Goal: Task Accomplishment & Management: Use online tool/utility

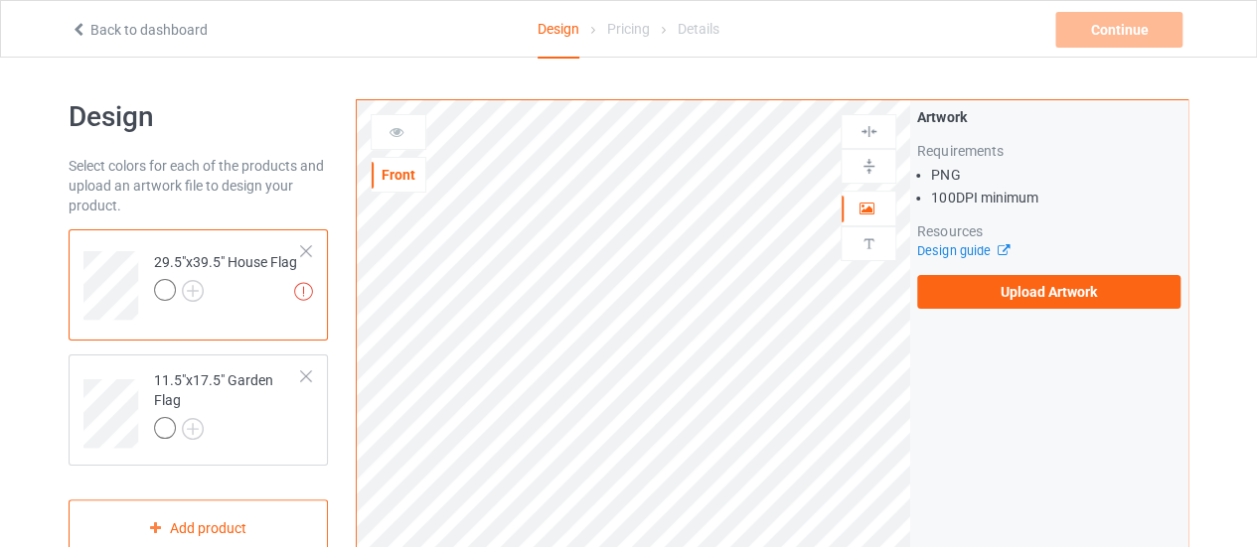
click at [309, 251] on div at bounding box center [306, 251] width 14 height 14
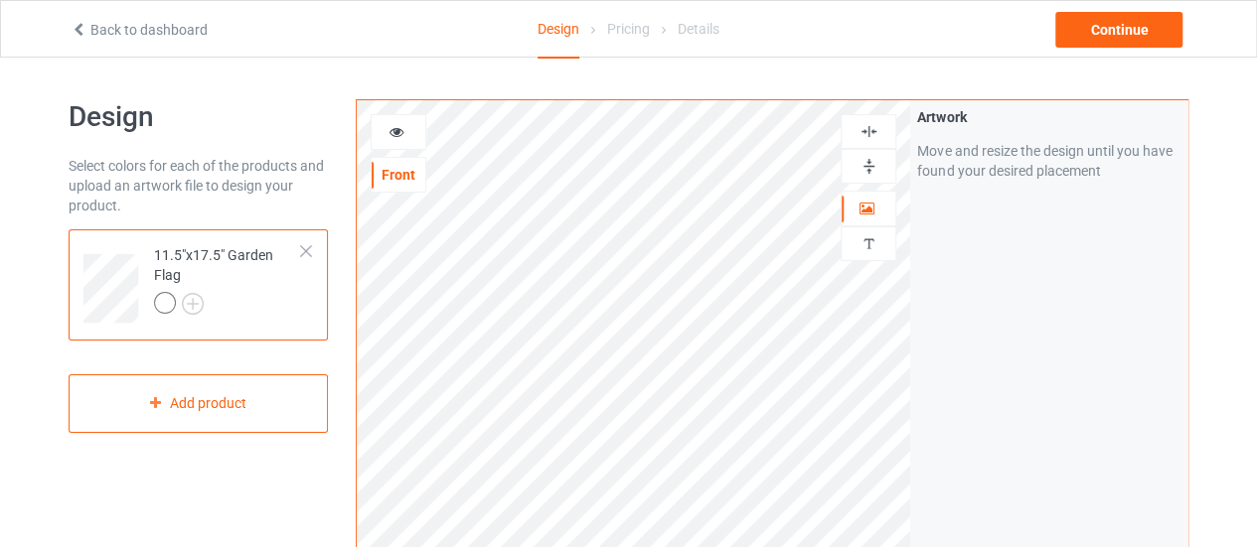
click at [313, 245] on div "11.5"x17.5" Garden Flag" at bounding box center [198, 284] width 259 height 111
click at [312, 247] on div at bounding box center [306, 251] width 14 height 14
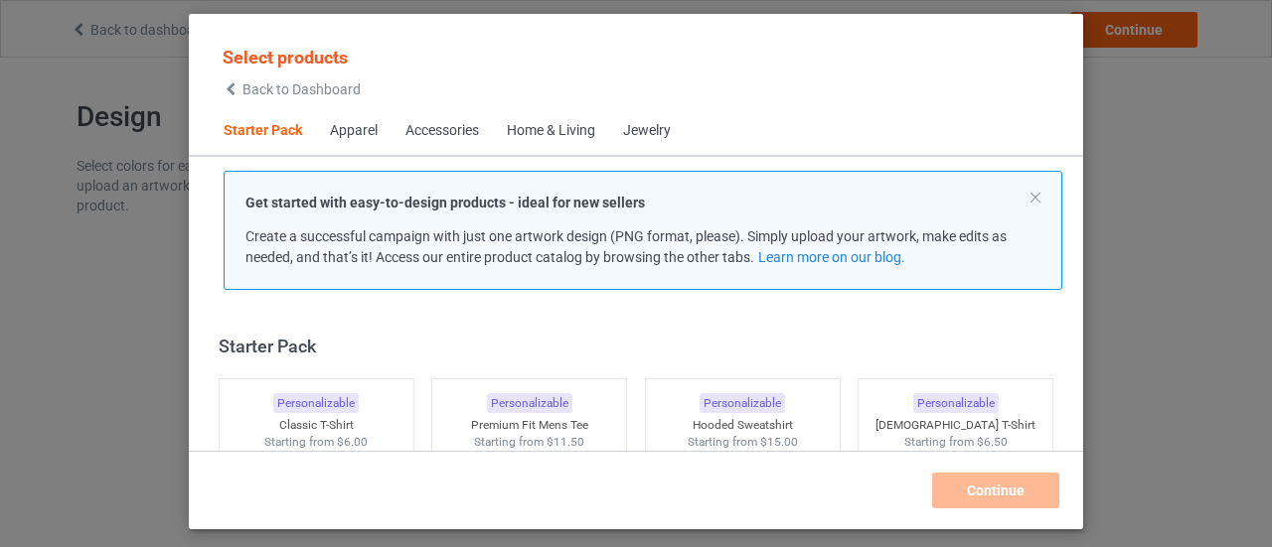
scroll to position [25, 0]
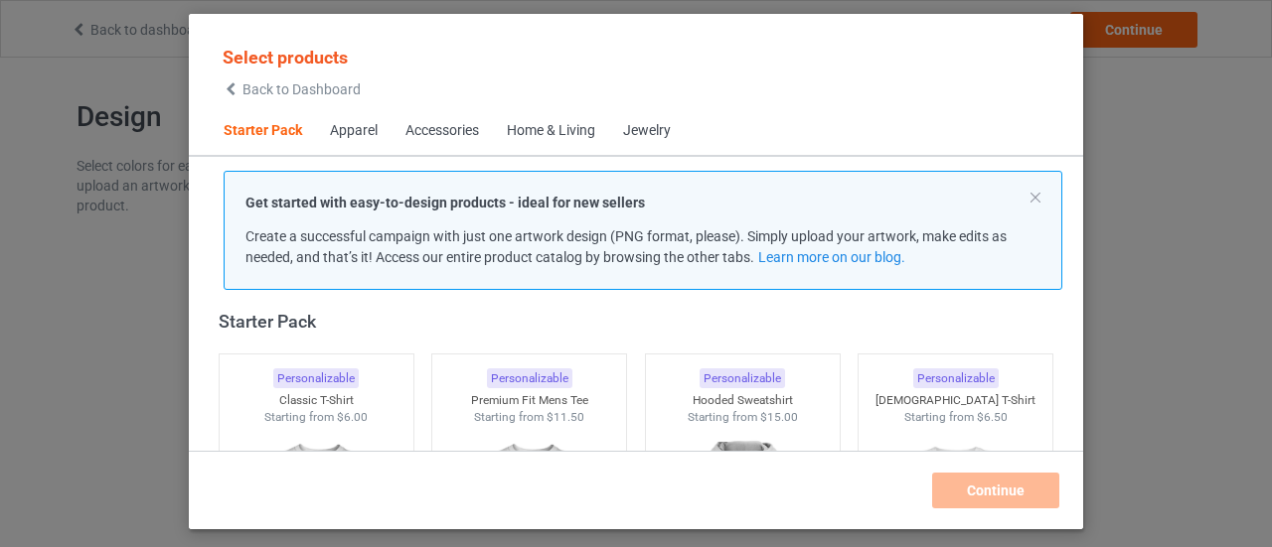
click at [523, 130] on div "Home & Living" at bounding box center [551, 131] width 88 height 20
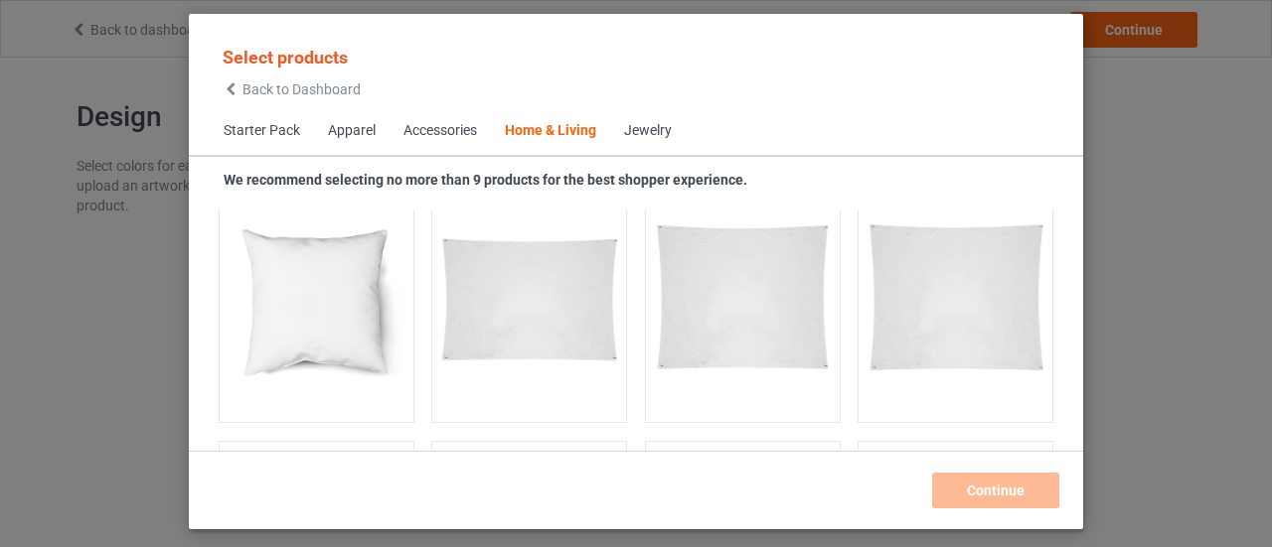
scroll to position [10844, 0]
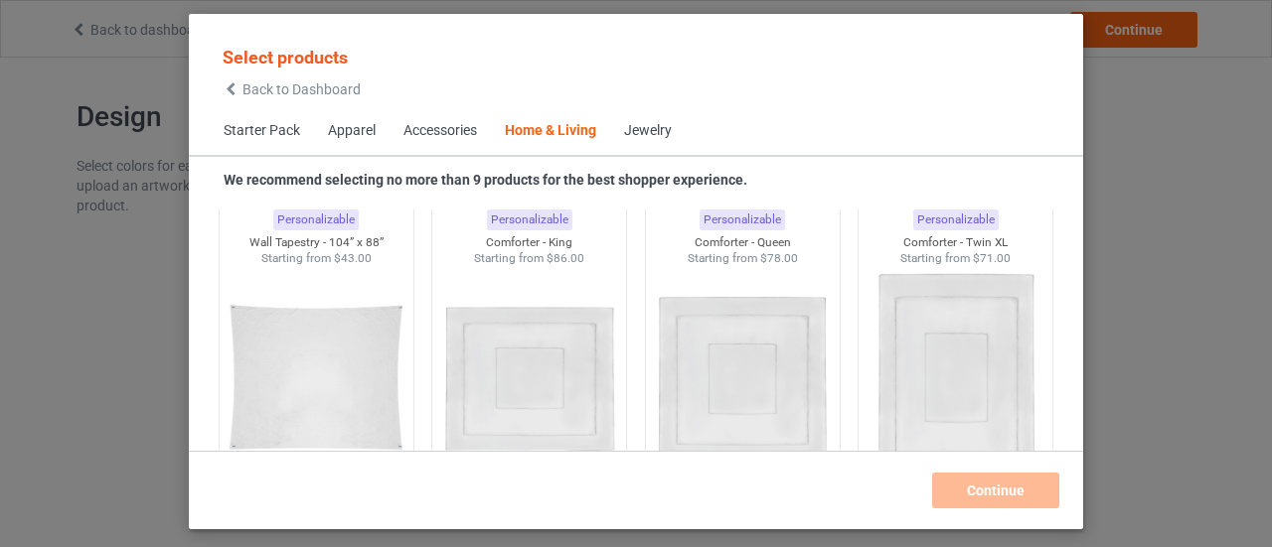
scroll to position [10632, 0]
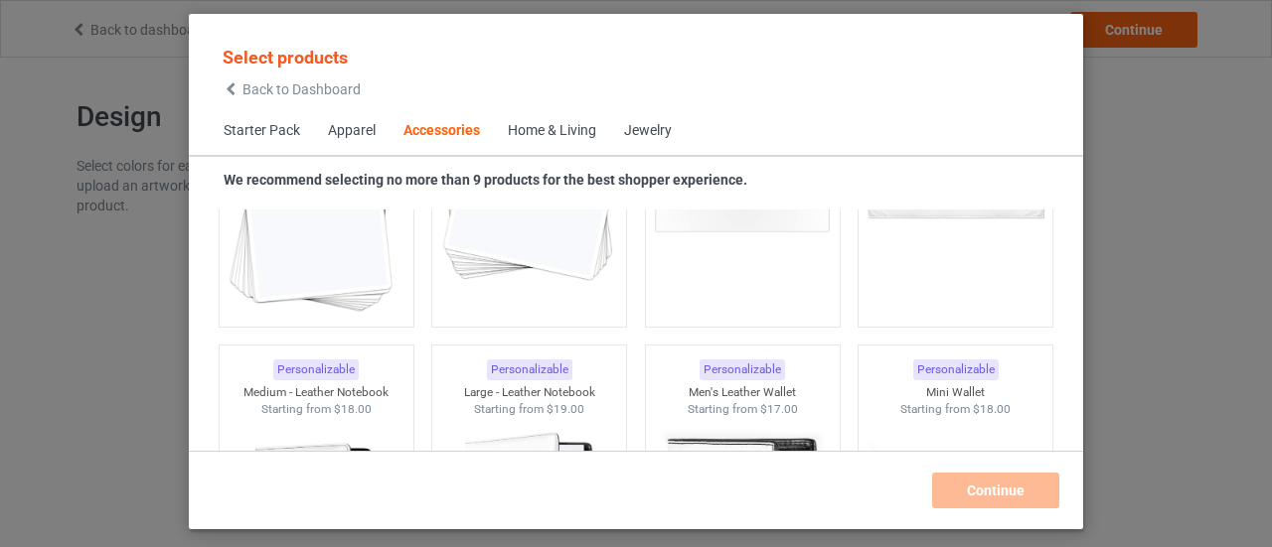
scroll to position [7830, 0]
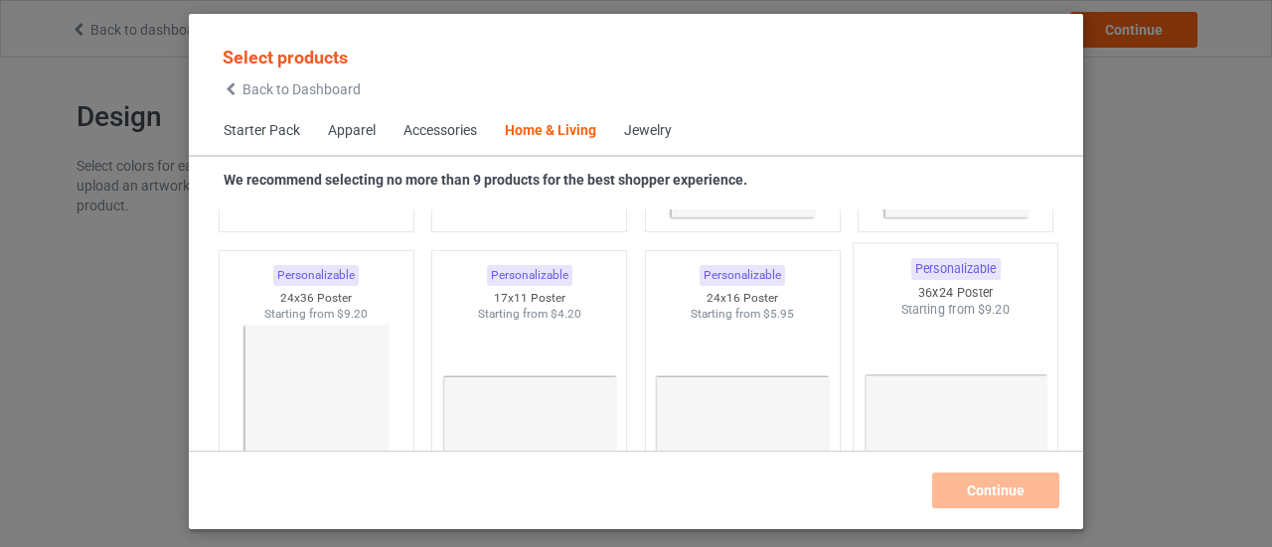
scroll to position [9289, 0]
click at [926, 392] on img at bounding box center [955, 433] width 187 height 233
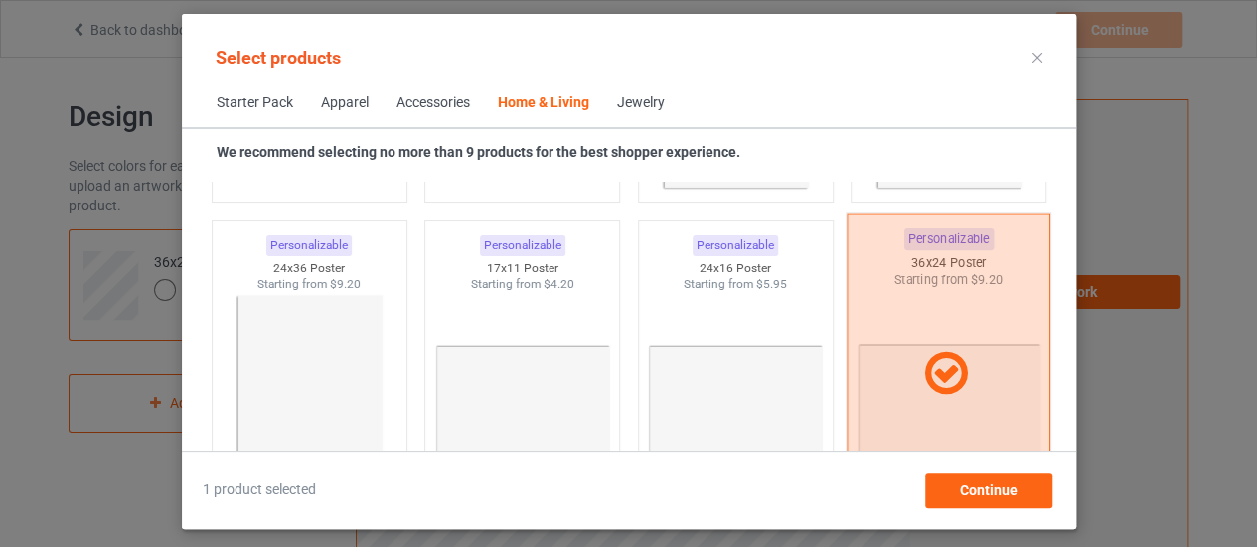
click at [926, 392] on icon at bounding box center [946, 374] width 59 height 50
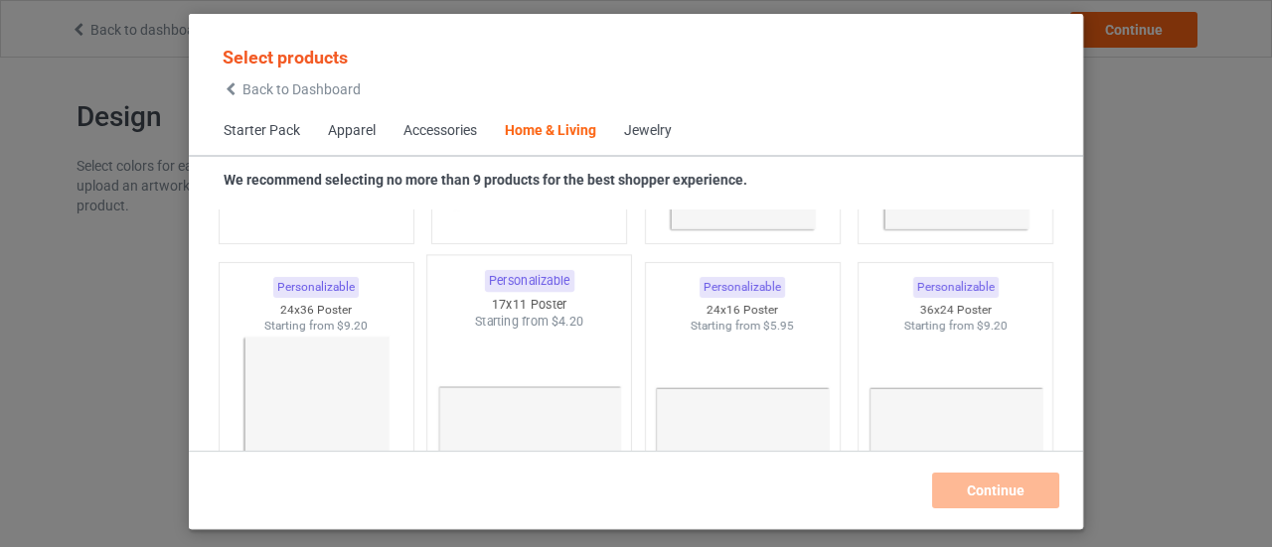
scroll to position [9273, 0]
click at [428, 141] on span "Accessories" at bounding box center [439, 131] width 101 height 48
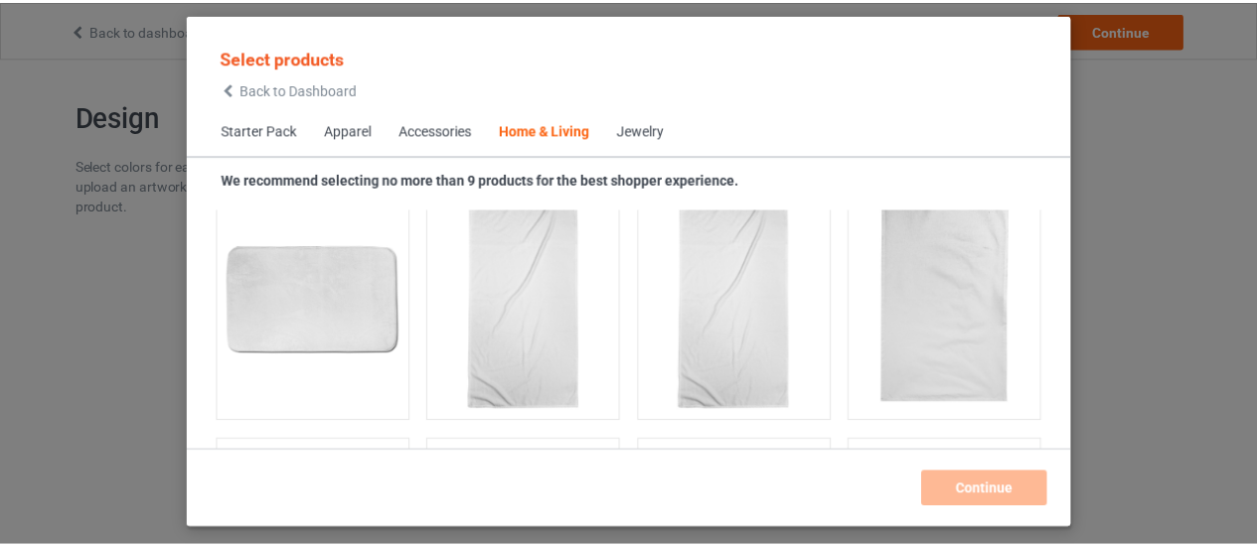
scroll to position [12335, 0]
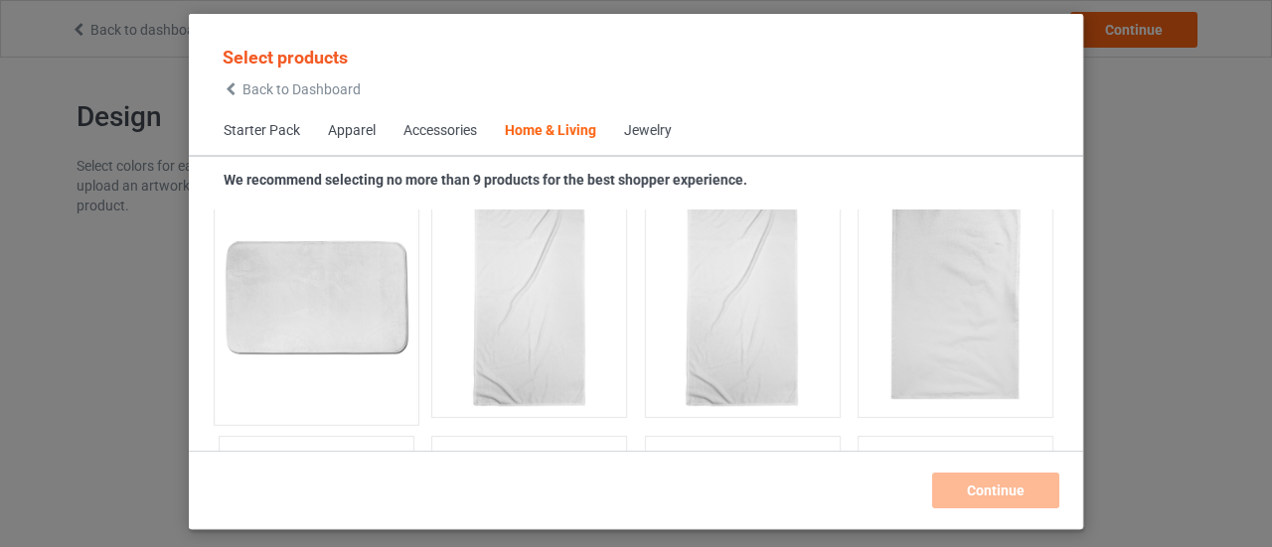
click at [302, 290] on img at bounding box center [316, 297] width 187 height 233
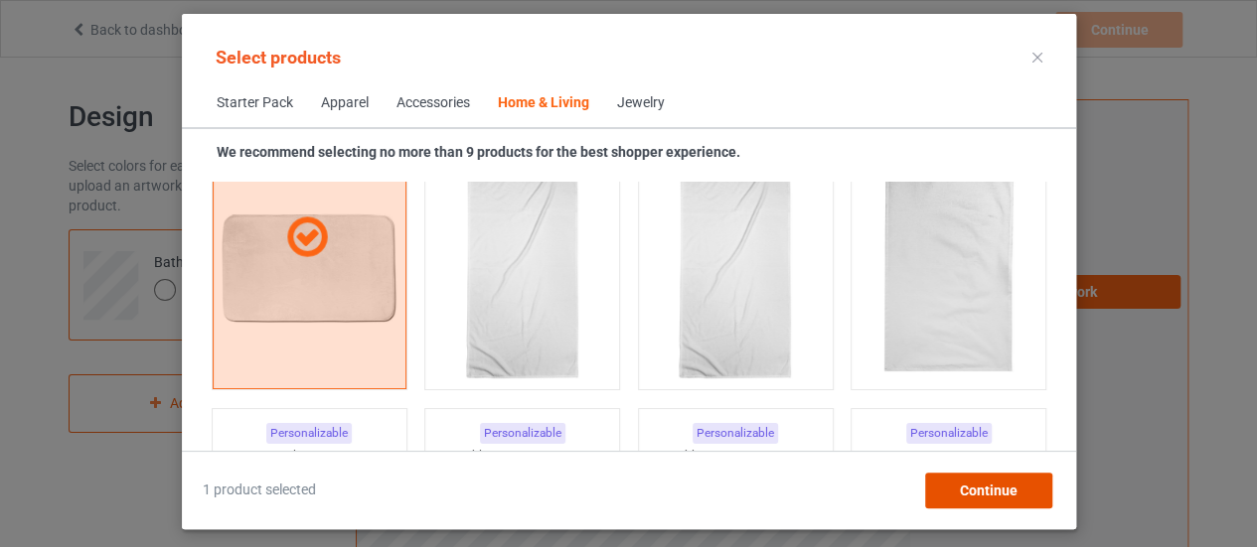
click at [972, 494] on span "Continue" at bounding box center [988, 491] width 58 height 16
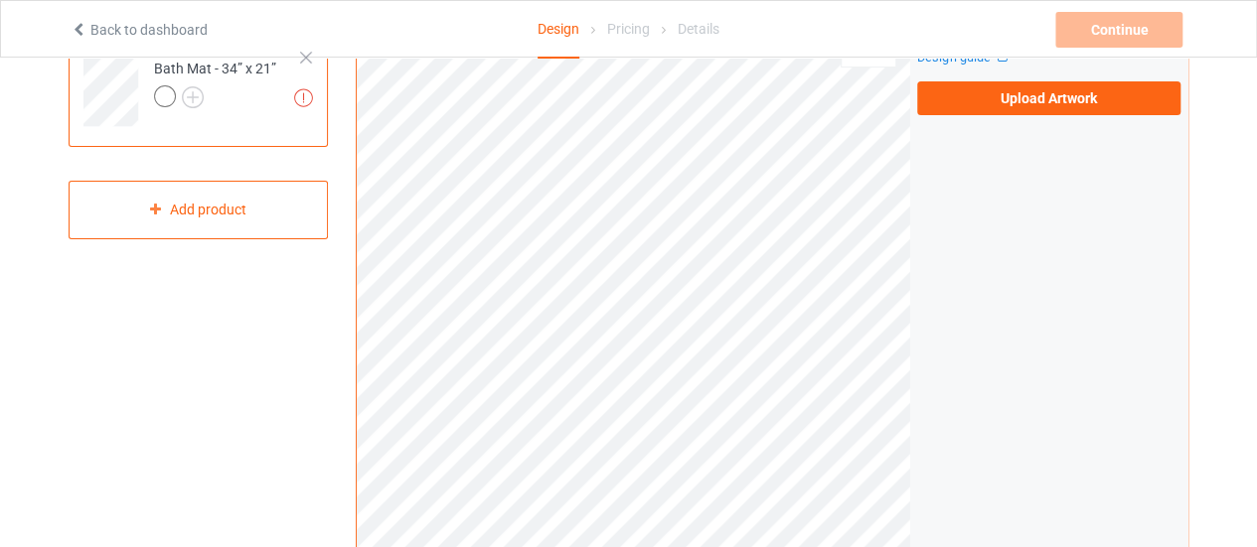
scroll to position [196, 0]
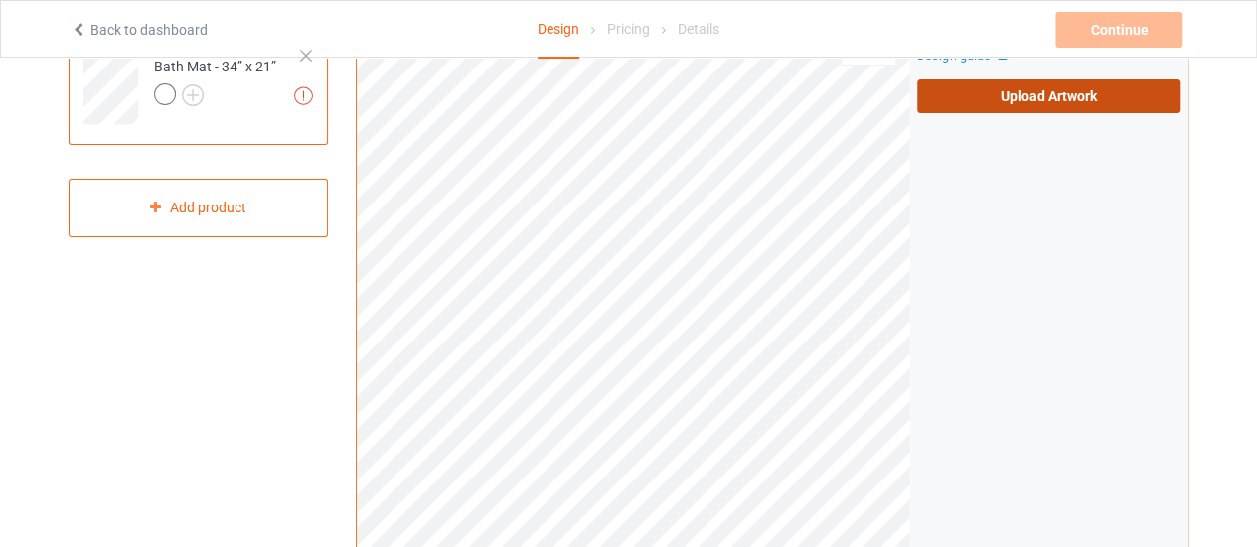
click at [1025, 86] on label "Upload Artwork" at bounding box center [1048, 96] width 263 height 34
click at [0, 0] on input "Upload Artwork" at bounding box center [0, 0] width 0 height 0
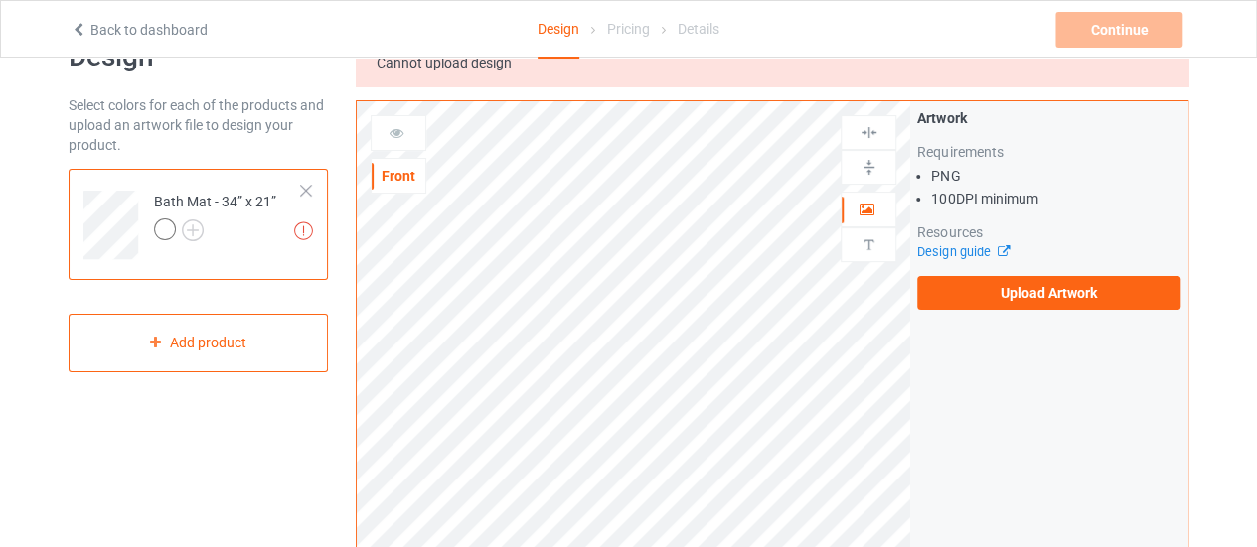
scroll to position [64, 0]
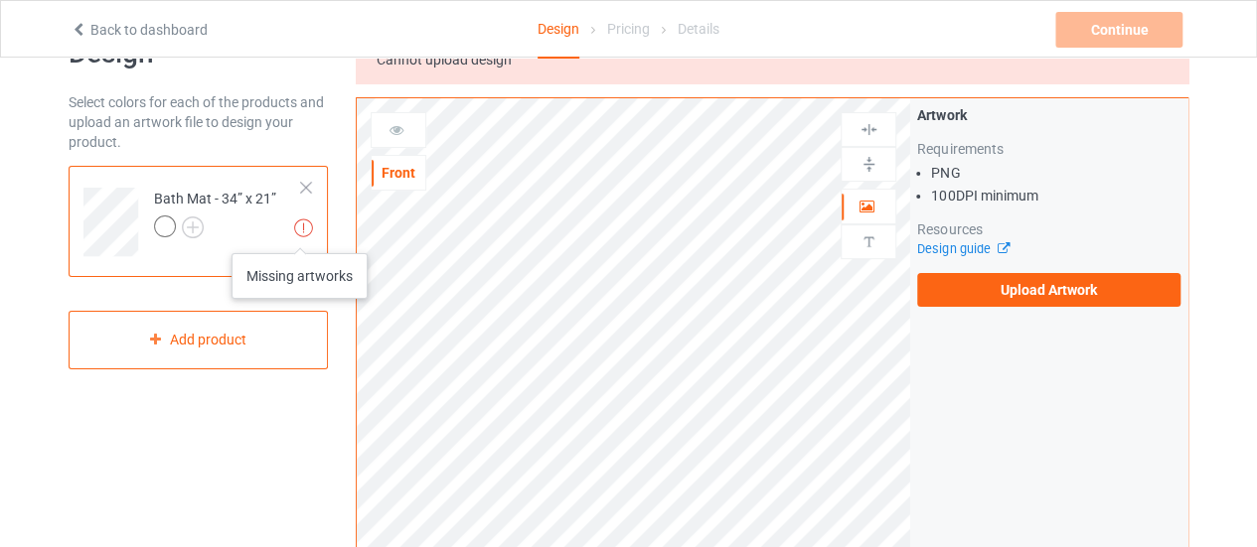
click at [300, 233] on img at bounding box center [303, 228] width 19 height 19
click at [307, 224] on img at bounding box center [303, 228] width 19 height 19
